Goal: Find specific page/section: Find specific page/section

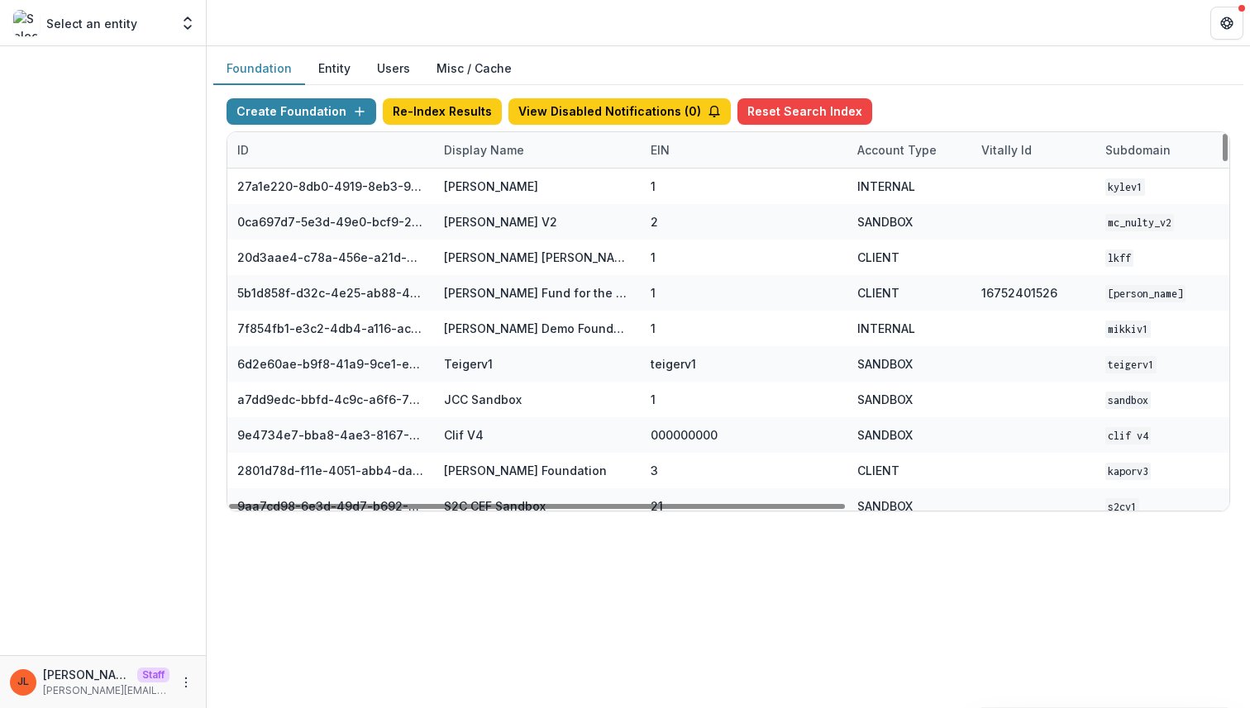
click at [520, 160] on div "Display Name" at bounding box center [537, 150] width 207 height 36
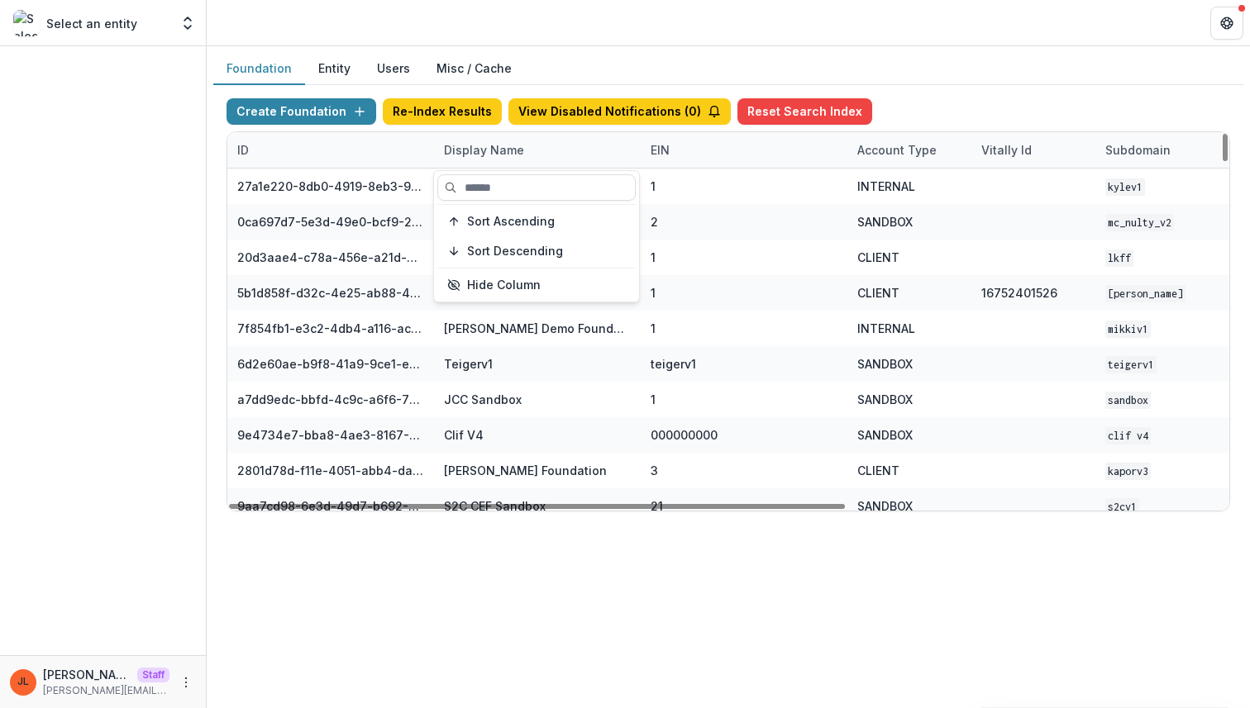
click at [512, 205] on div "Sort Ascending Sort Descending Hide Column" at bounding box center [536, 236] width 205 height 131
click at [512, 201] on div "Sort Ascending Sort Descending Hide Column" at bounding box center [536, 236] width 205 height 131
click at [508, 189] on input at bounding box center [536, 187] width 198 height 26
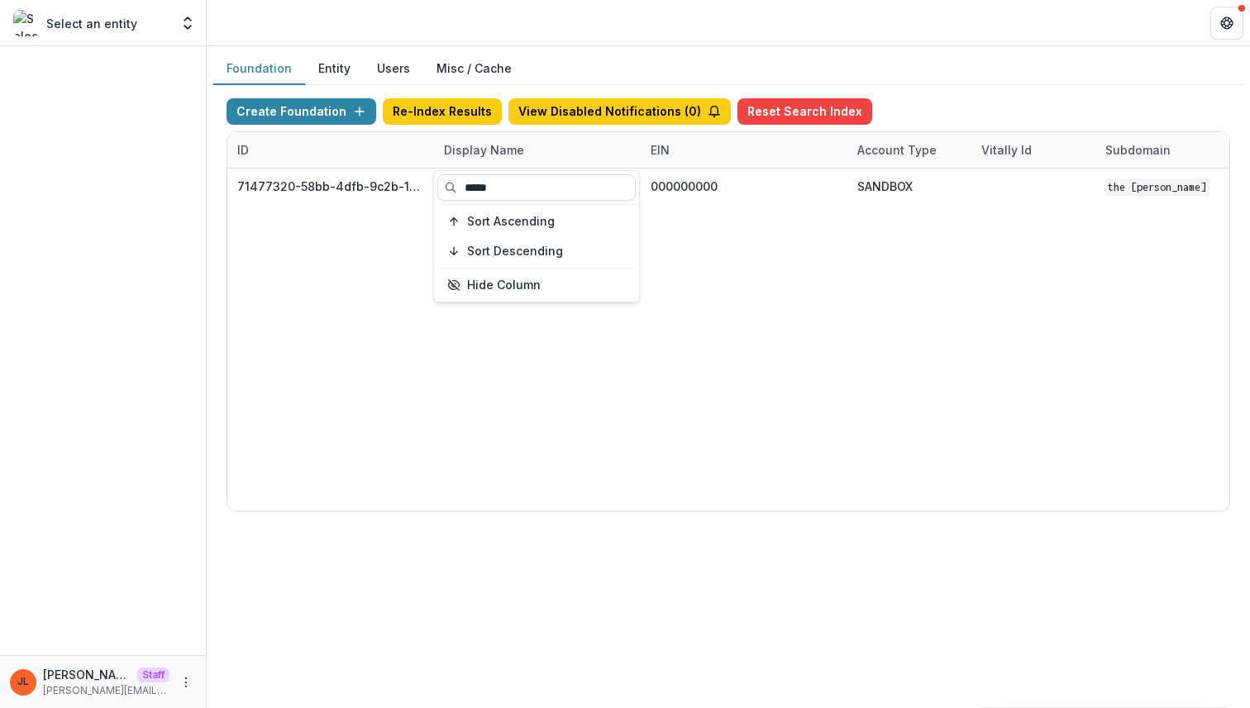
type input "*****"
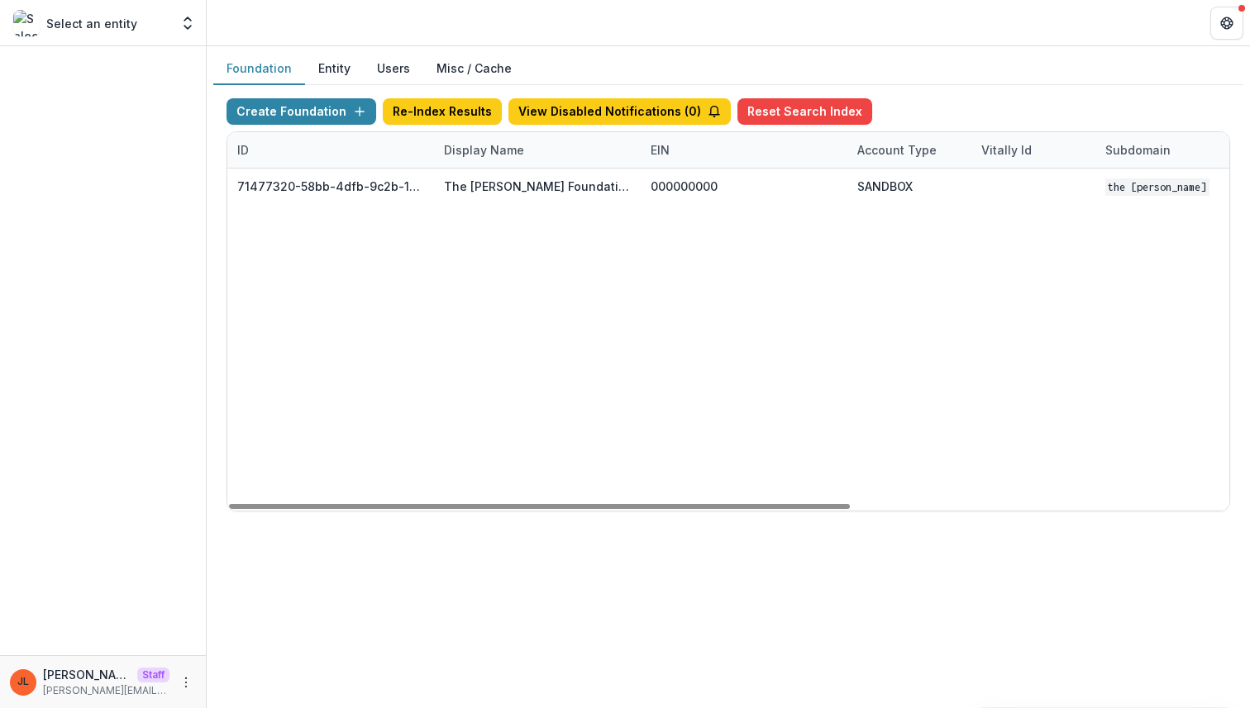
click at [616, 403] on div "71477320-58bb-4dfb-9c2b-1ce0ed8fa8a7 The [PERSON_NAME] Foundation 000000000 SAN…" at bounding box center [1033, 340] width 1612 height 342
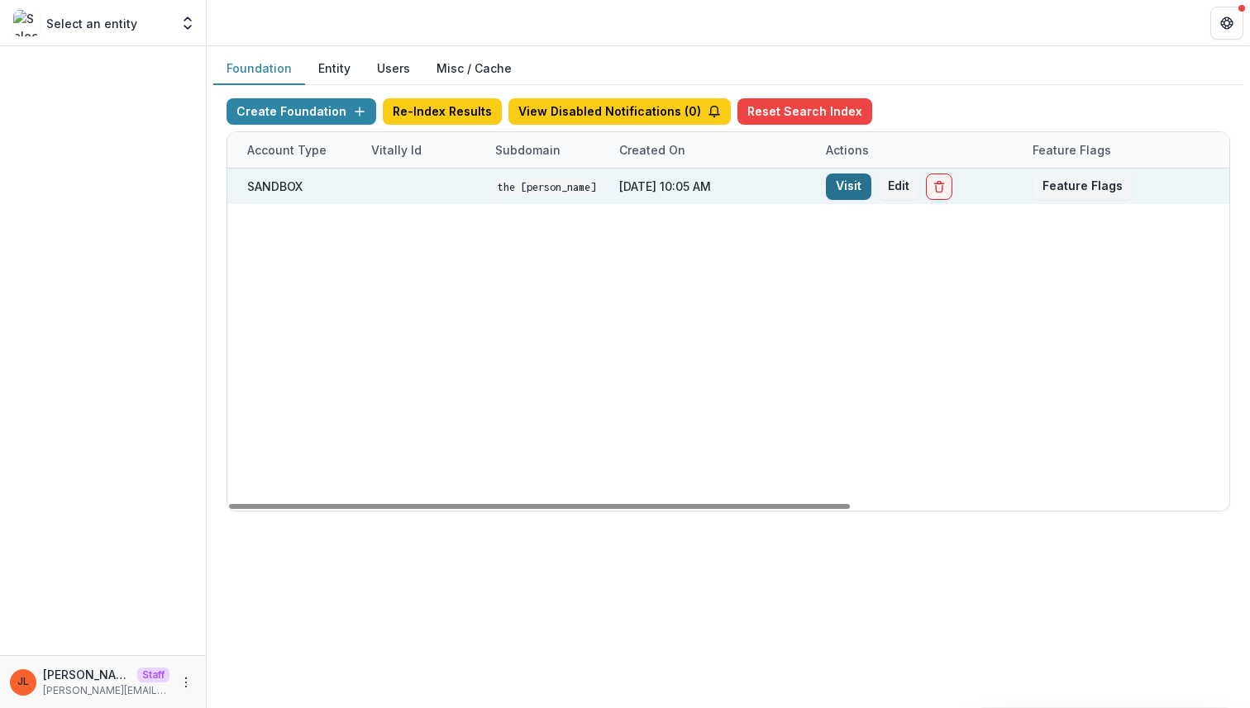
click at [852, 183] on link "Visit" at bounding box center [848, 187] width 45 height 26
